Goal: Communication & Community: Answer question/provide support

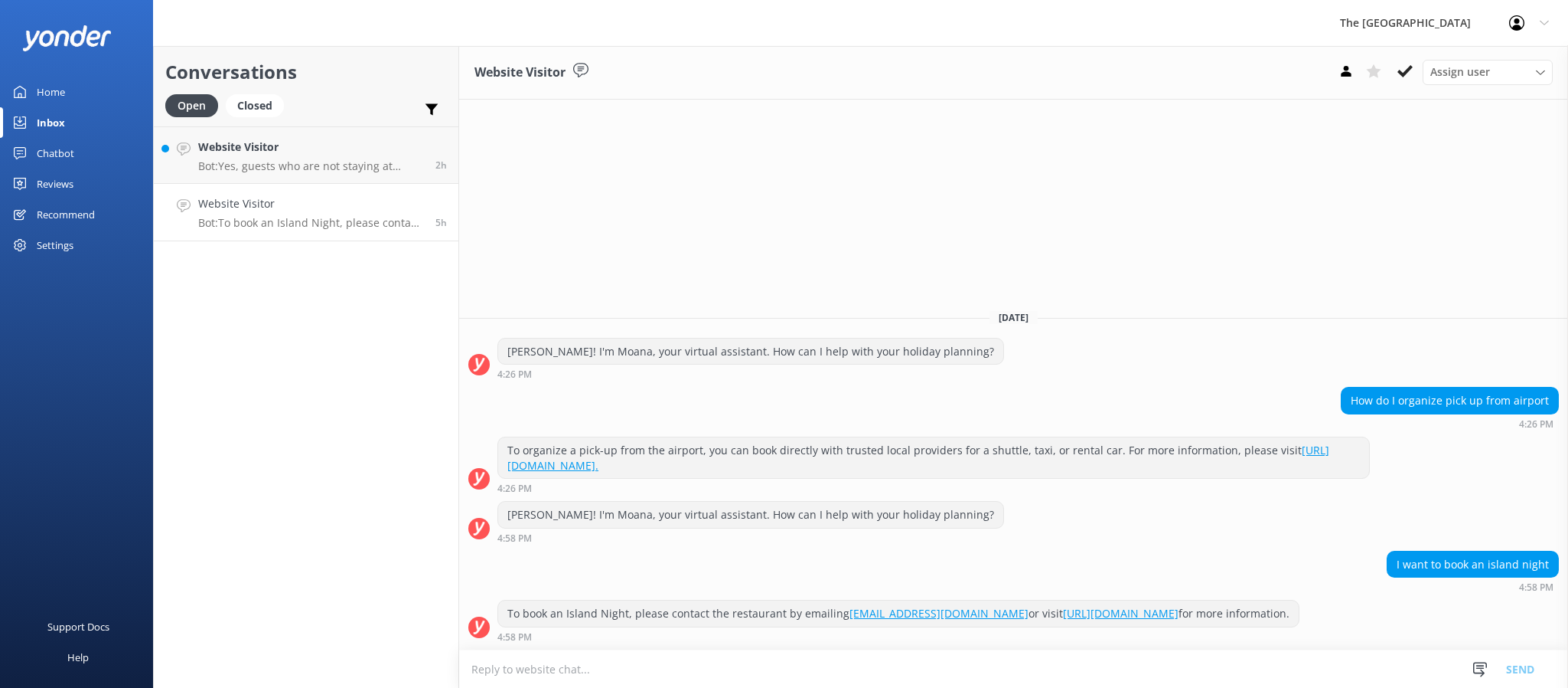
click at [302, 145] on h4 "Website Visitor" at bounding box center [310, 147] width 226 height 17
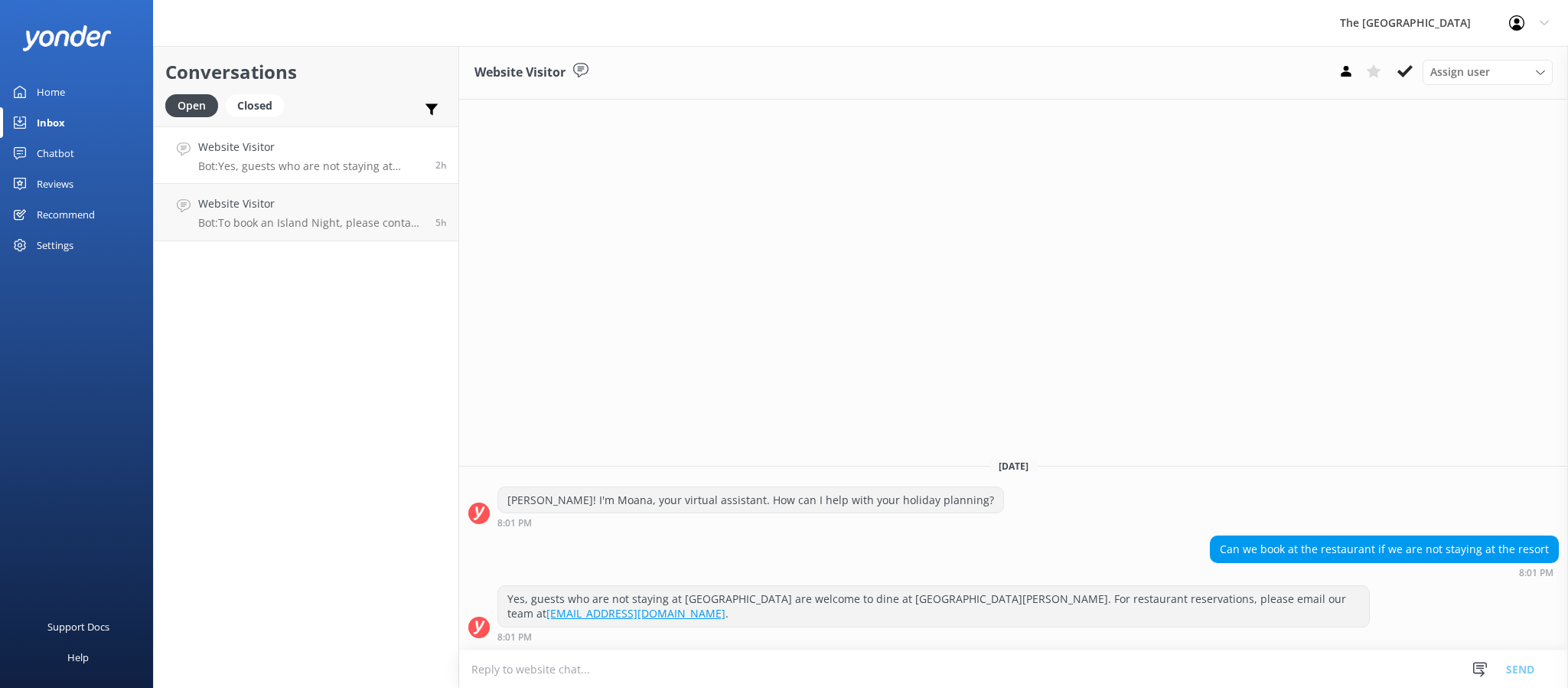
drag, startPoint x: 1218, startPoint y: 534, endPoint x: 1341, endPoint y: 527, distance: 123.2
click at [1341, 527] on div "[DATE] [PERSON_NAME]! I'm Moana, your virtual assistant. How can I help with yo…" at bounding box center [1013, 548] width 1109 height 204
click at [1249, 411] on div "Website Visitor Assign user Rarotongan Tata [PERSON_NAME] Laisa [PERSON_NAME] […" at bounding box center [1013, 367] width 1109 height 642
click at [775, 642] on div "8:01 PM" at bounding box center [933, 636] width 873 height 11
click at [775, 641] on div "8:01 PM" at bounding box center [933, 636] width 873 height 11
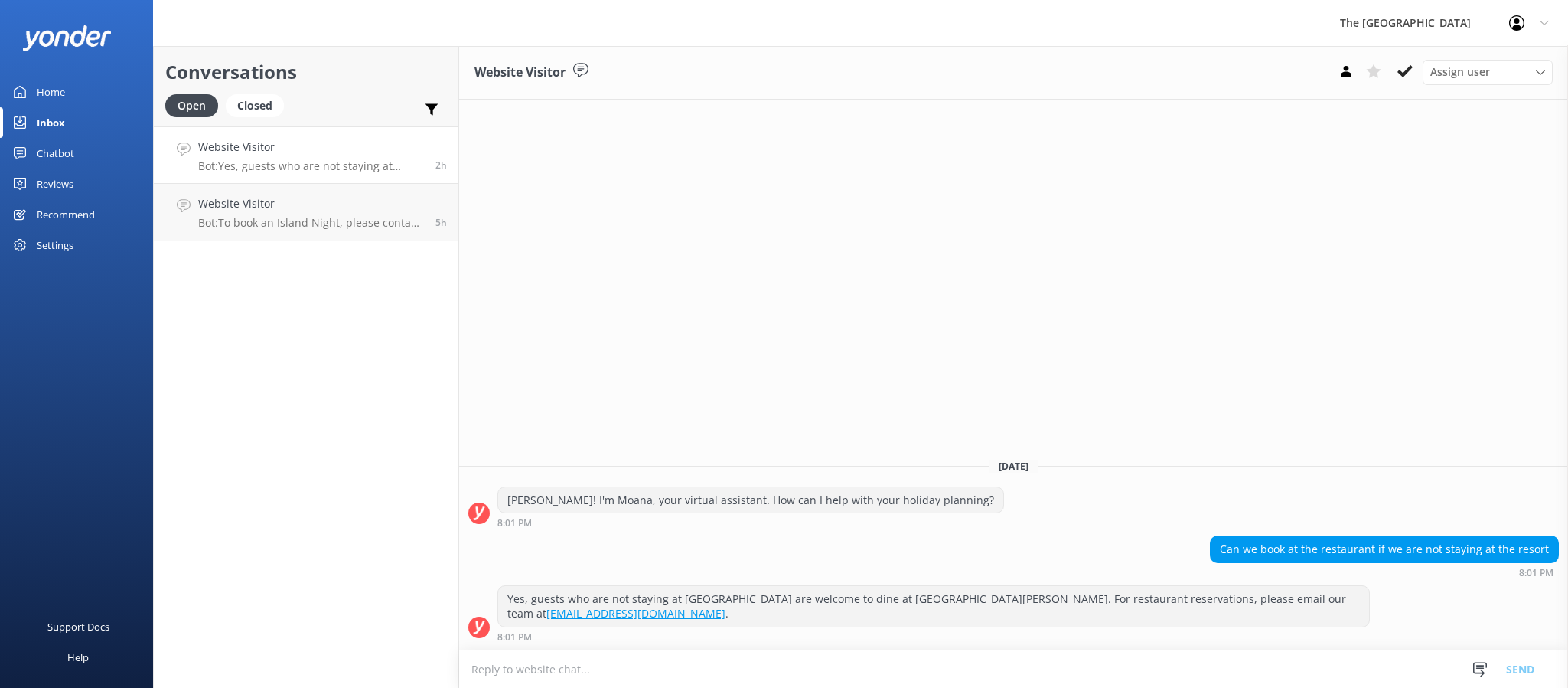
click at [782, 640] on div "8:01 PM" at bounding box center [933, 636] width 873 height 11
click at [812, 632] on div "8:01 PM" at bounding box center [933, 636] width 873 height 11
click at [1075, 341] on div "Website Visitor Assign user Rarotongan Tata [PERSON_NAME] Laisa [PERSON_NAME] […" at bounding box center [1013, 367] width 1109 height 642
click at [1063, 635] on div "8:01 PM" at bounding box center [933, 636] width 873 height 11
click at [1074, 424] on div "Website Visitor Assign user Rarotongan Tata [PERSON_NAME] Laisa [PERSON_NAME] […" at bounding box center [1013, 367] width 1109 height 642
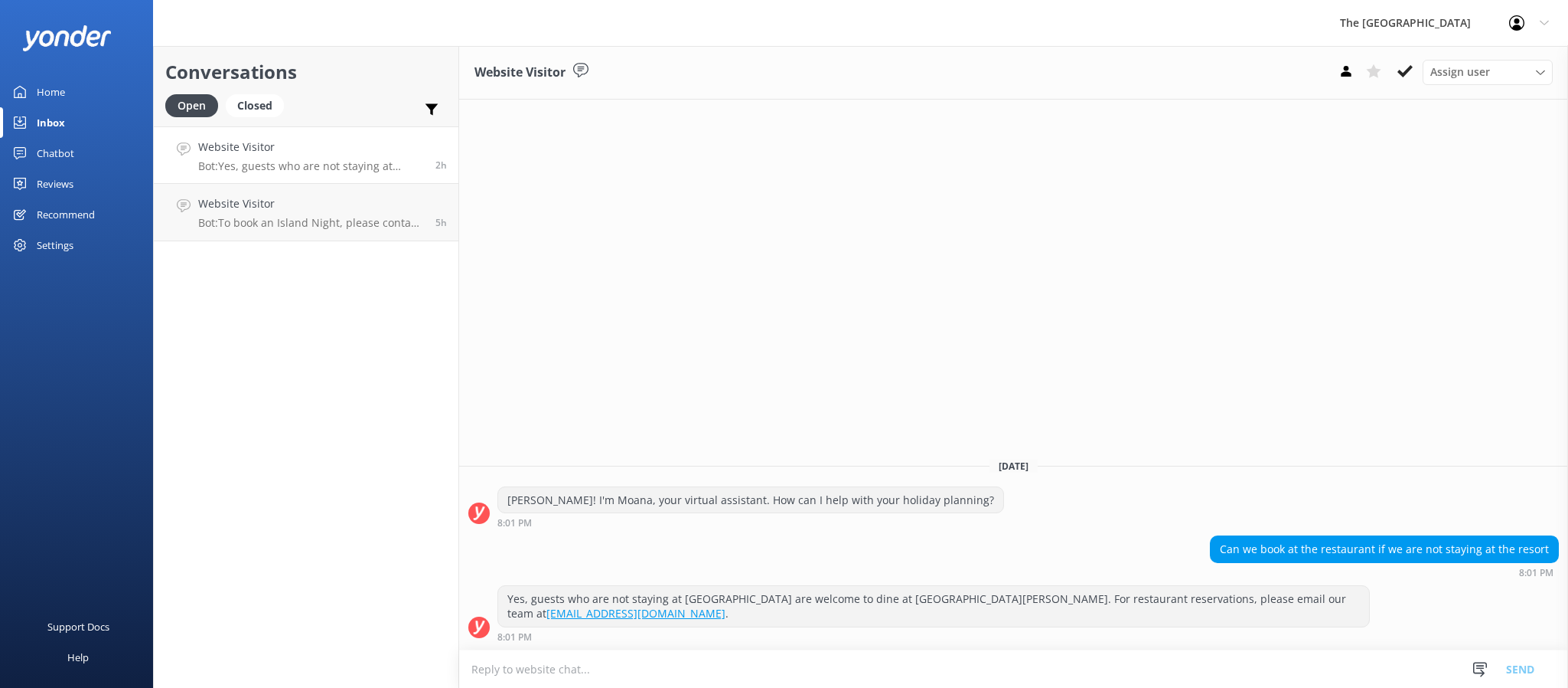
click at [1107, 487] on div "[PERSON_NAME]! I'm Moana, your virtual assistant. How can I help with your holi…" at bounding box center [1013, 507] width 1109 height 42
click at [1107, 486] on div "[PERSON_NAME]! I'm Moana, your virtual assistant. How can I help with your holi…" at bounding box center [1013, 507] width 1109 height 42
click at [341, 206] on h4 "Website Visitor" at bounding box center [310, 204] width 226 height 17
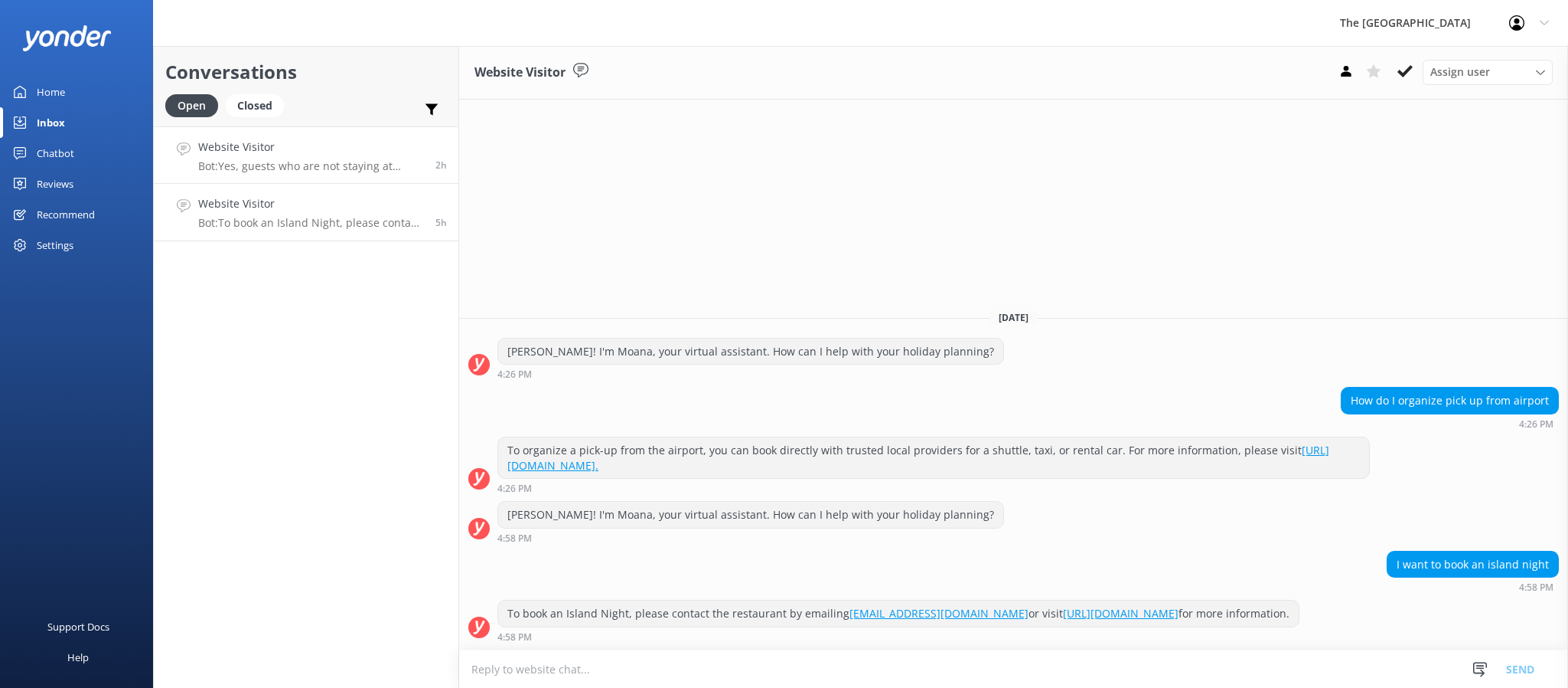
click at [302, 135] on link "Website Visitor Bot: Yes, guests who are not staying at [GEOGRAPHIC_DATA] are w…" at bounding box center [305, 156] width 304 height 58
